Goal: Browse casually

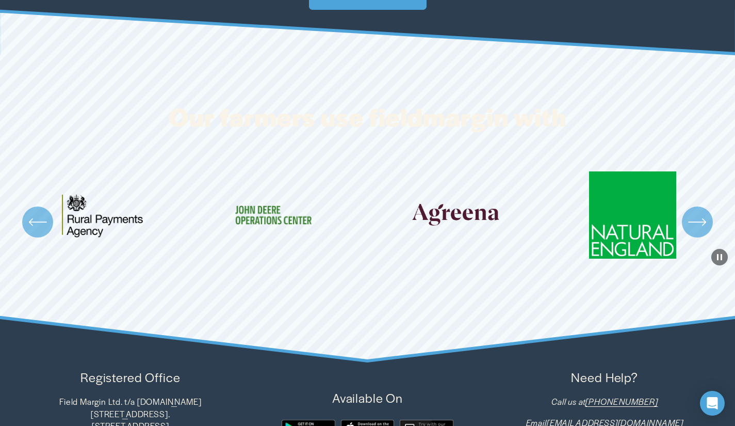
scroll to position [3418, 0]
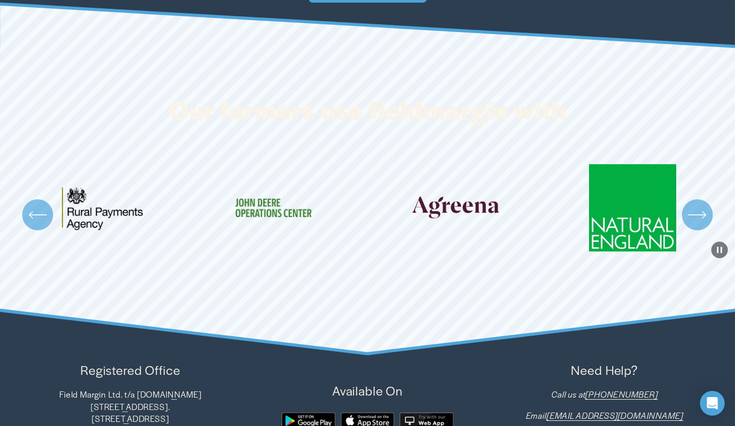
click at [711, 230] on div "\a \a \a Next\a \a" at bounding box center [697, 214] width 31 height 31
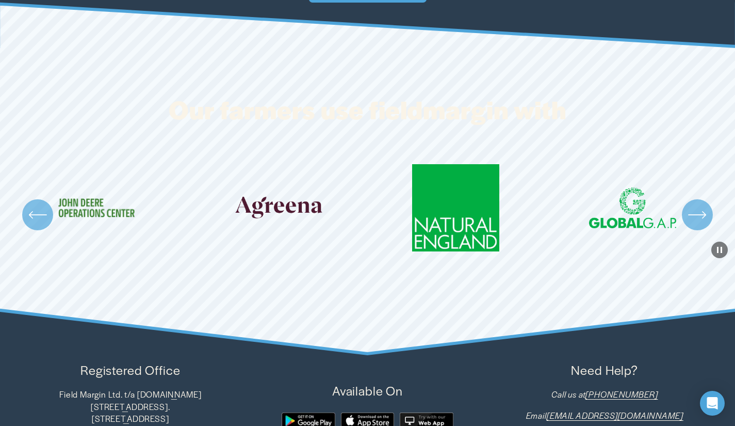
click at [705, 224] on icon "\a \a \a Next\a \a" at bounding box center [697, 214] width 19 height 19
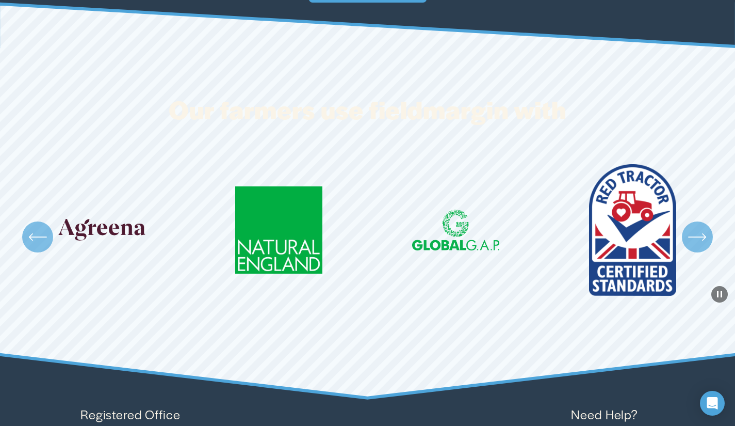
click at [705, 251] on ul "Carousel" at bounding box center [368, 237] width 706 height 146
click at [701, 246] on icon "\a \a \a Next\a \a" at bounding box center [697, 237] width 19 height 19
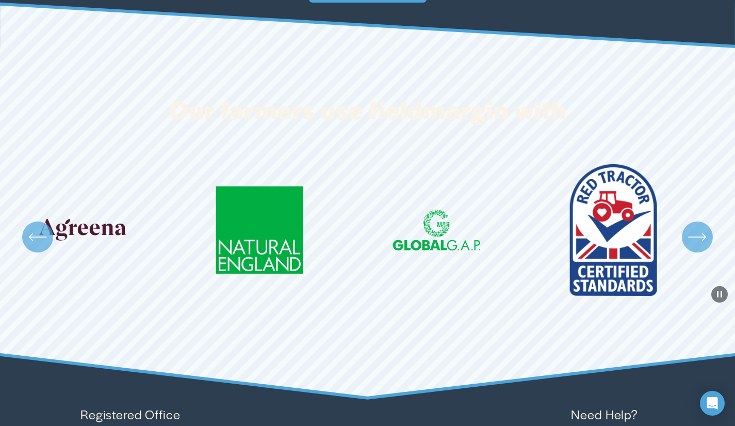
click at [701, 246] on icon "\a \a \a Next\a \a" at bounding box center [697, 237] width 19 height 19
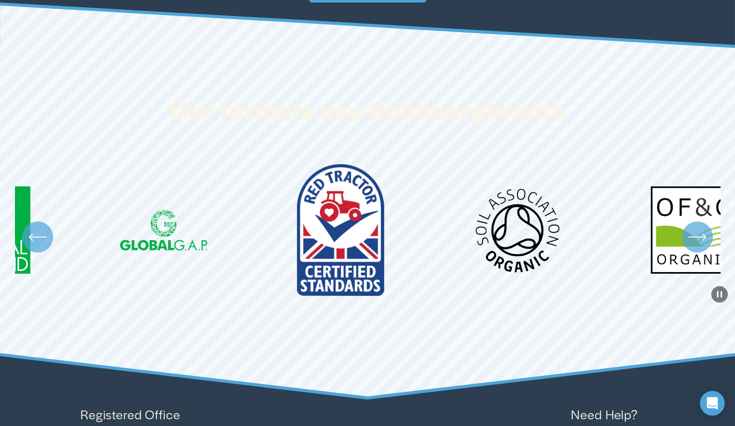
click at [701, 246] on icon "\a \a \a Next\a \a" at bounding box center [697, 237] width 19 height 19
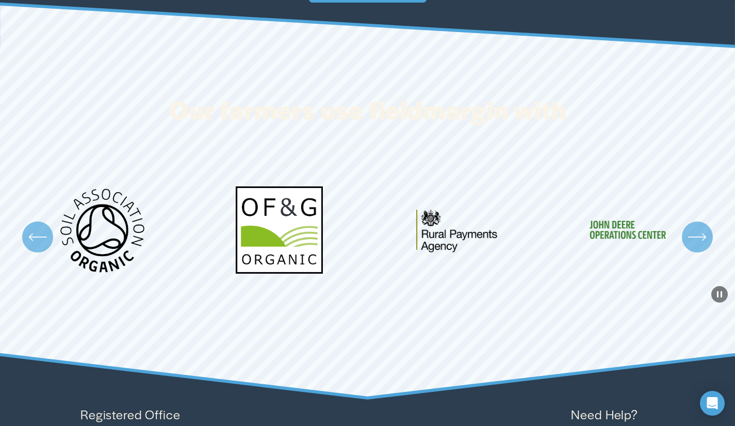
click at [701, 246] on icon "\a \a \a Next\a \a" at bounding box center [697, 237] width 19 height 19
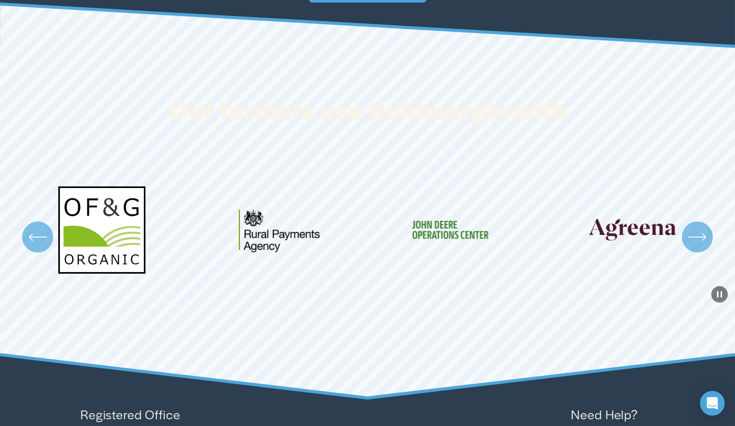
click at [701, 246] on icon "\a \a \a Next\a \a" at bounding box center [697, 237] width 19 height 19
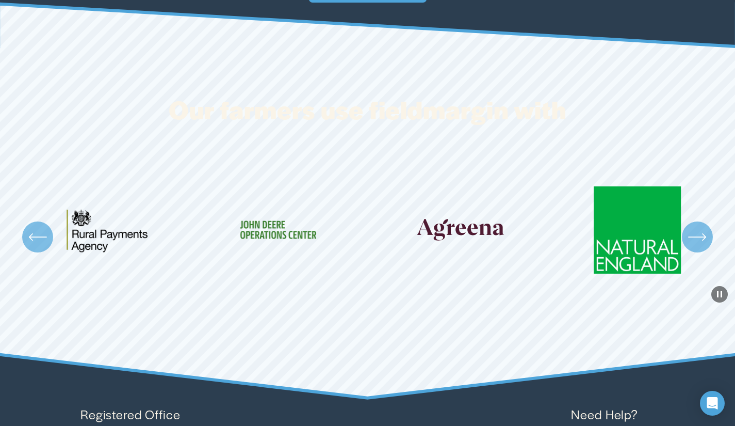
click at [701, 246] on icon "\a \a \a Next\a \a" at bounding box center [697, 237] width 19 height 19
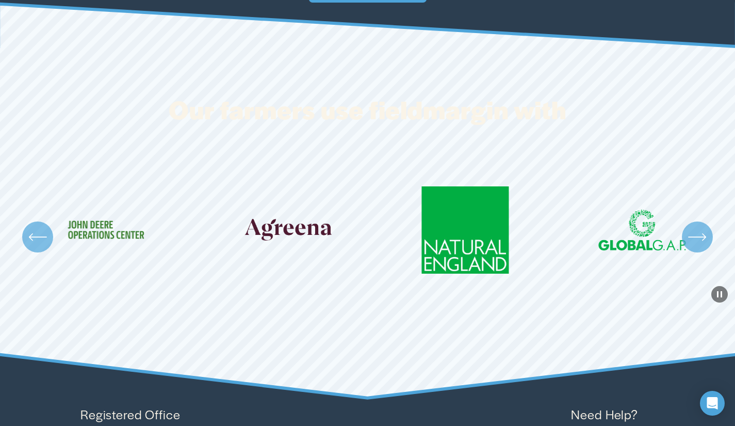
click at [701, 246] on icon "\a \a \a Next\a \a" at bounding box center [697, 237] width 19 height 19
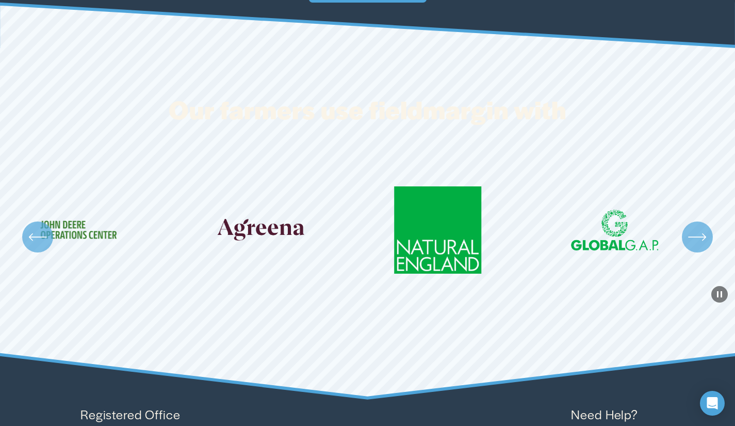
click at [701, 246] on icon "\a \a \a Next\a \a" at bounding box center [697, 237] width 19 height 19
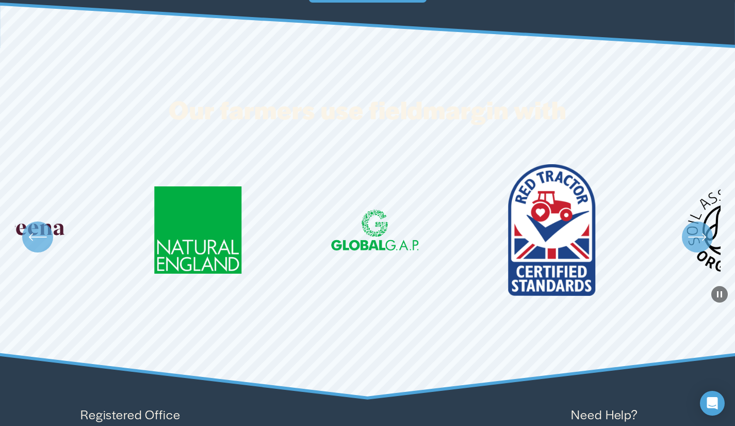
click at [701, 246] on icon "\a \a \a Next\a \a" at bounding box center [697, 237] width 19 height 19
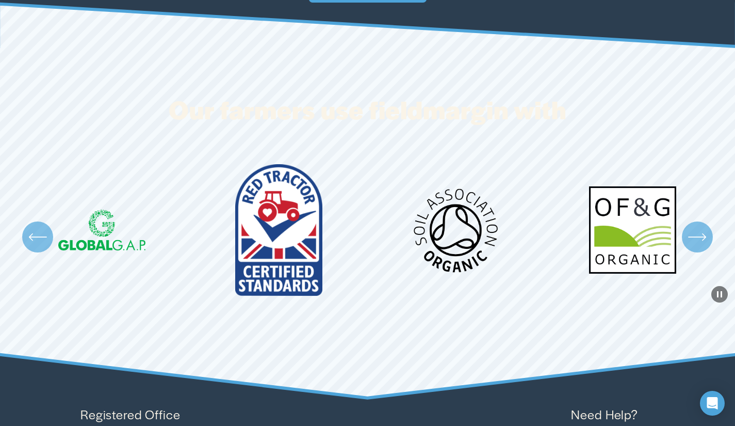
click at [701, 246] on icon "\a \a \a Next\a \a" at bounding box center [697, 237] width 19 height 19
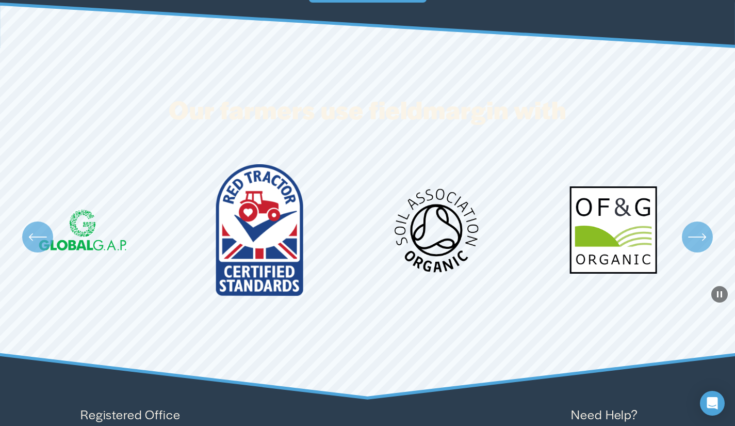
click at [701, 246] on icon "\a \a \a Next\a \a" at bounding box center [697, 237] width 19 height 19
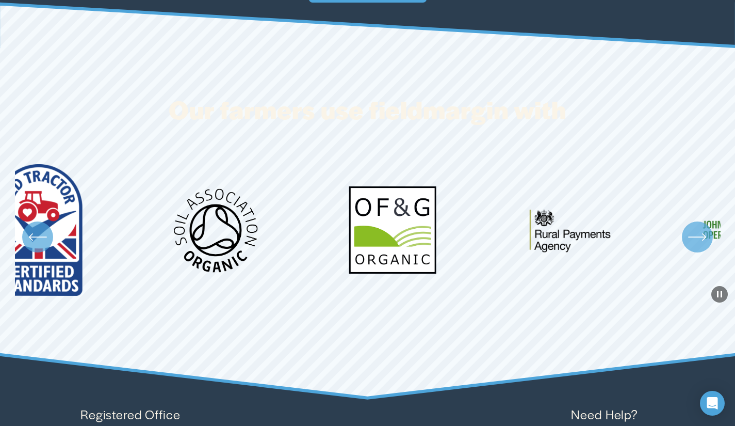
click at [701, 246] on icon "\a \a \a Next\a \a" at bounding box center [697, 237] width 19 height 19
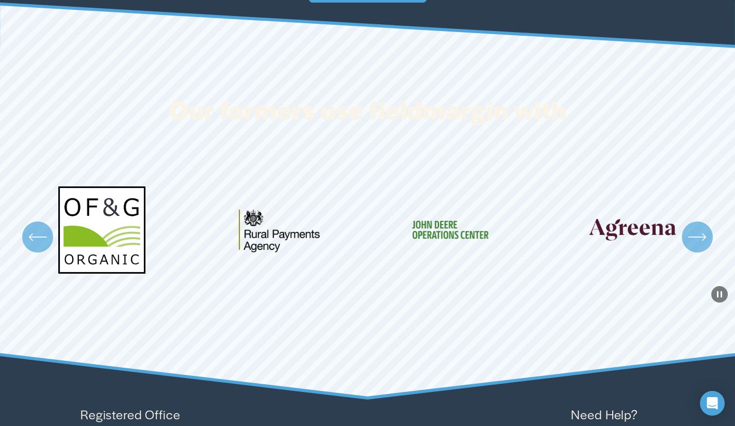
click at [701, 246] on icon "\a \a \a Next\a \a" at bounding box center [697, 237] width 19 height 19
